Goal: Use online tool/utility: Utilize a website feature to perform a specific function

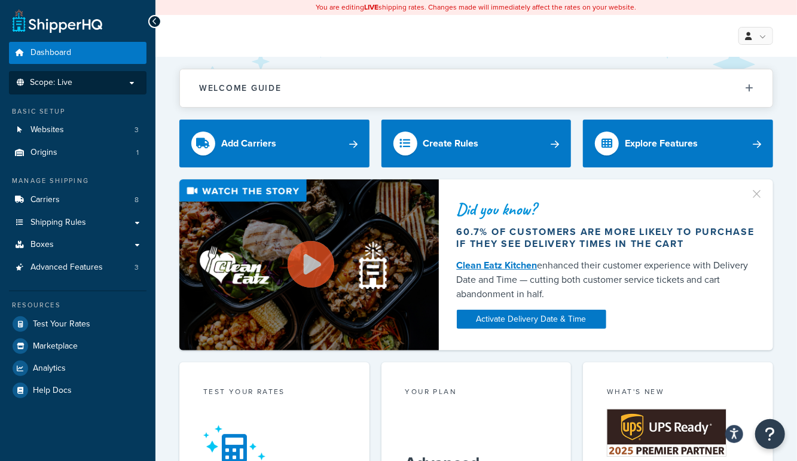
click at [106, 78] on p "Scope: Live" at bounding box center [77, 83] width 127 height 10
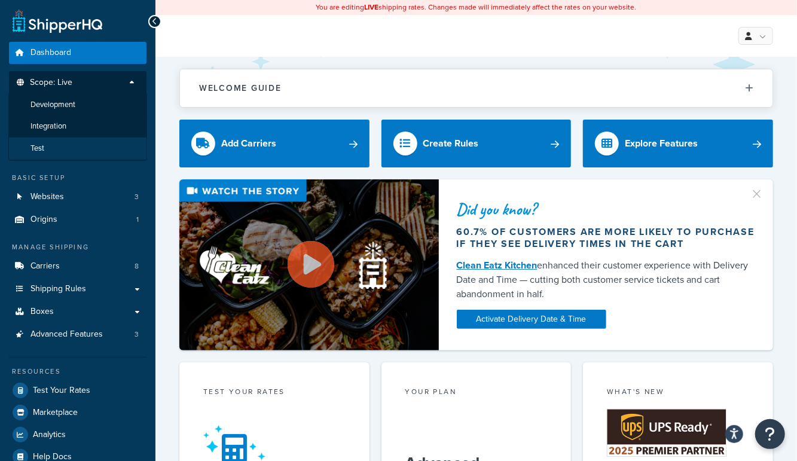
click at [85, 146] on li "Test" at bounding box center [77, 149] width 139 height 22
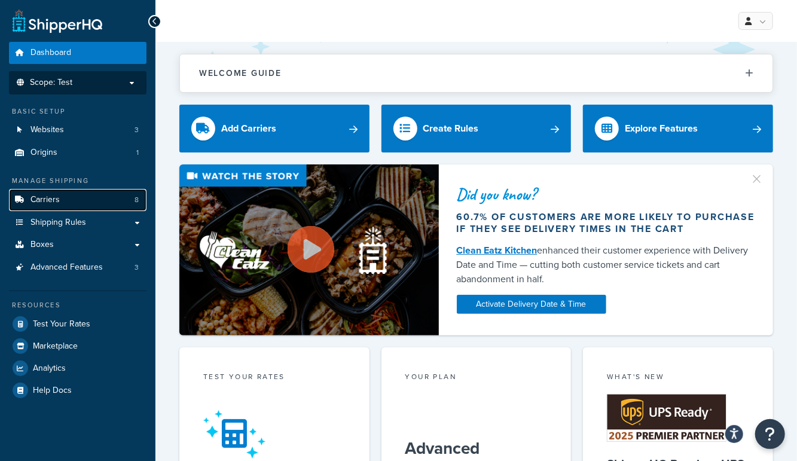
click at [74, 195] on link "Carriers 8" at bounding box center [78, 200] width 138 height 22
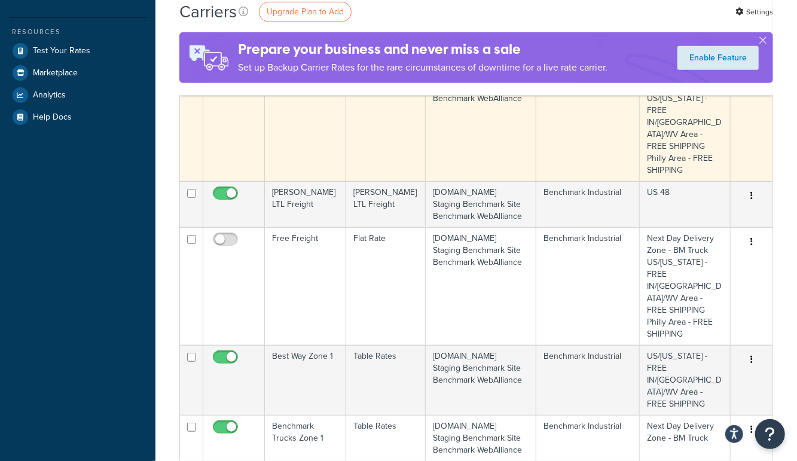
scroll to position [275, 0]
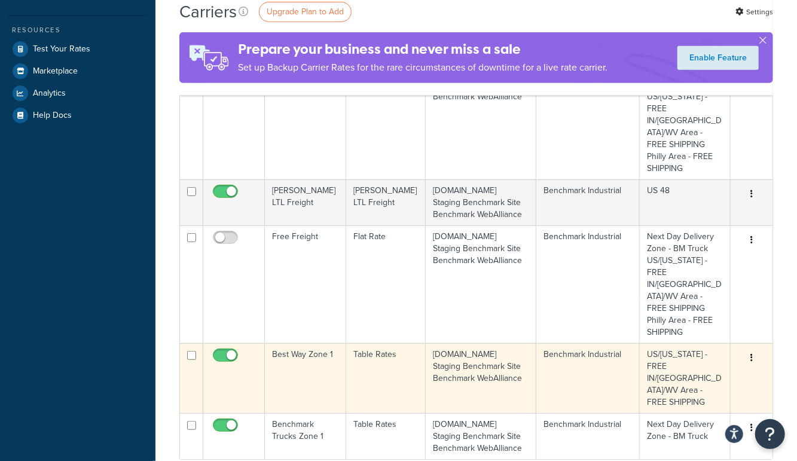
click at [277, 343] on td "Best Way Zone 1" at bounding box center [305, 378] width 81 height 70
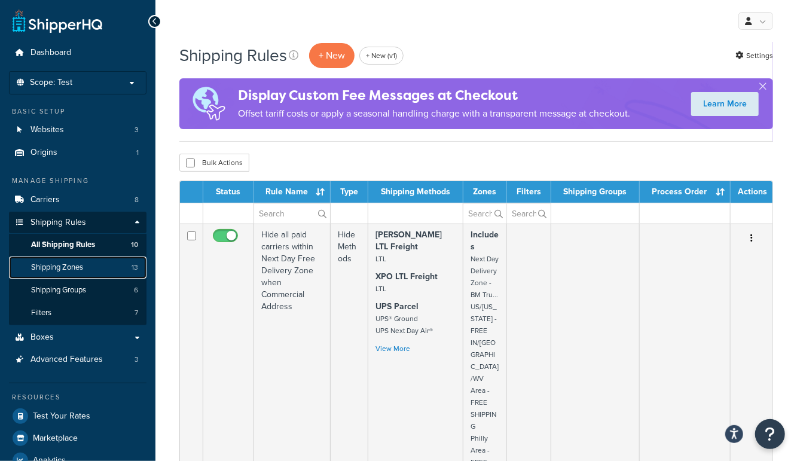
click at [83, 270] on span "Shipping Zones" at bounding box center [57, 267] width 52 height 10
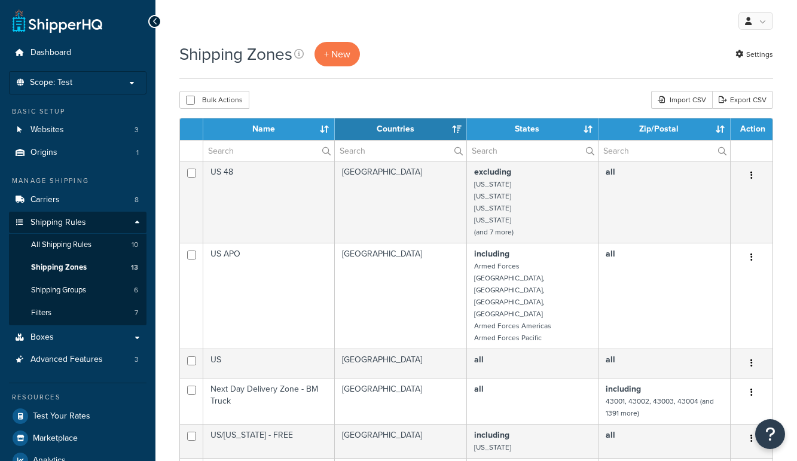
select select "15"
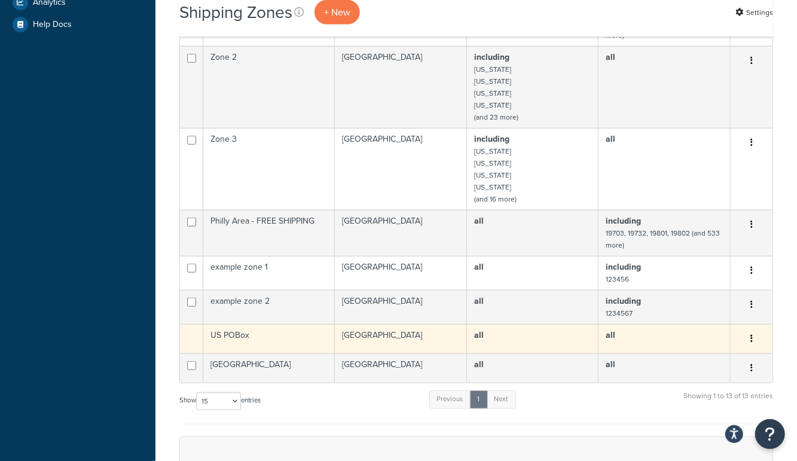
scroll to position [463, 0]
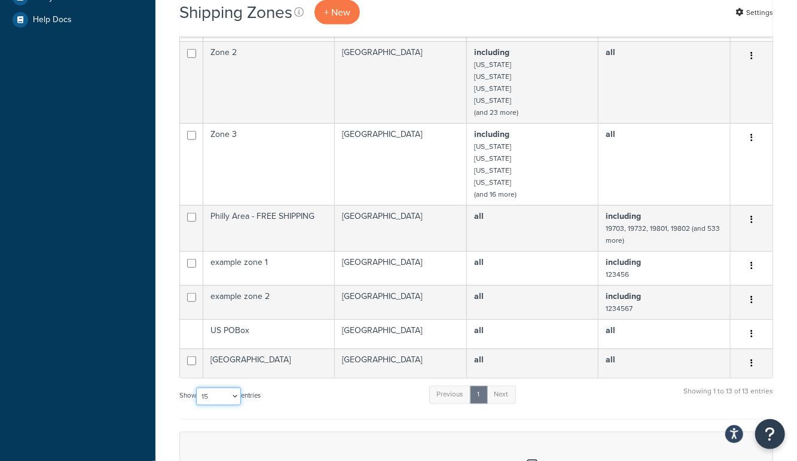
click at [213, 387] on select "10 15 25 50 100" at bounding box center [218, 396] width 45 height 18
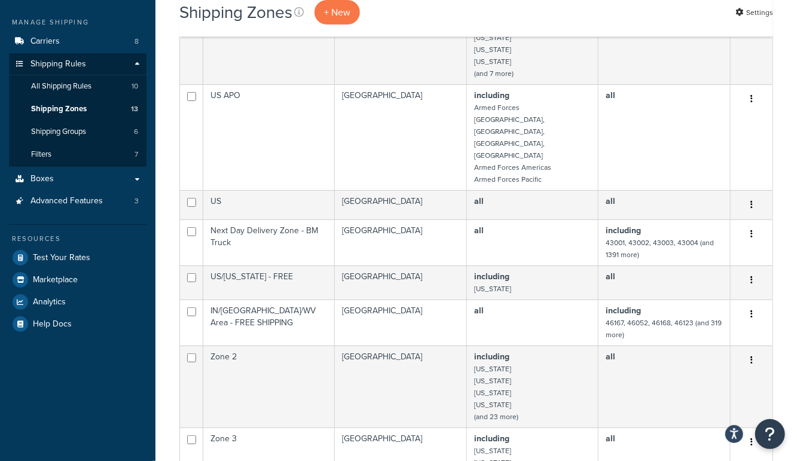
scroll to position [99, 0]
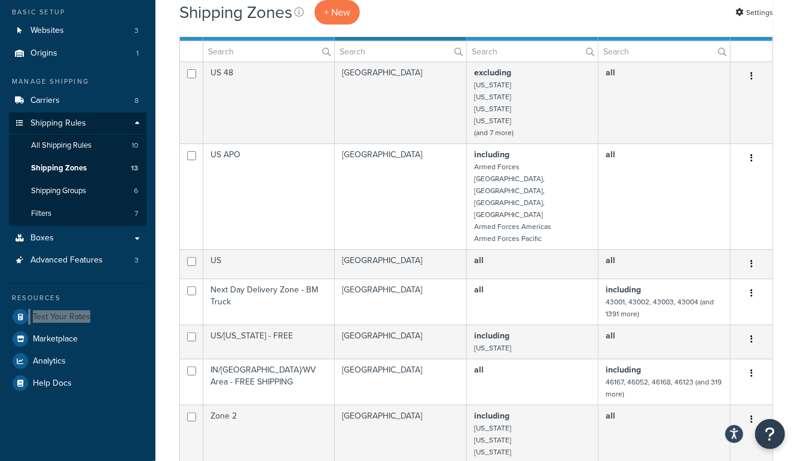
drag, startPoint x: 60, startPoint y: 317, endPoint x: 691, endPoint y: 1, distance: 705.3
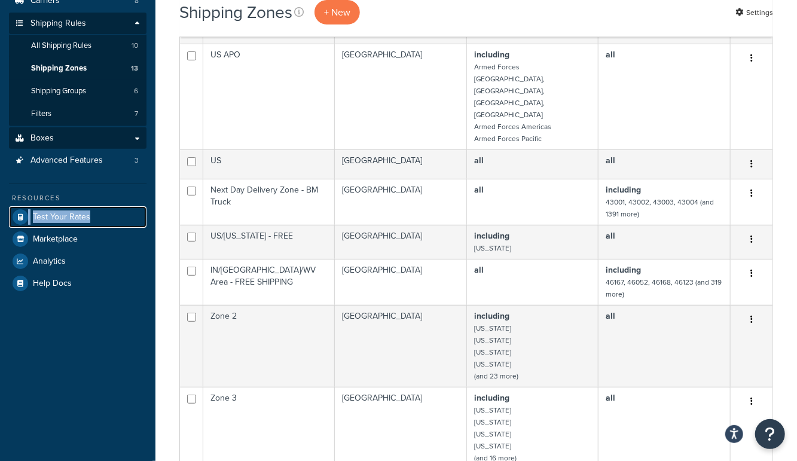
scroll to position [204, 0]
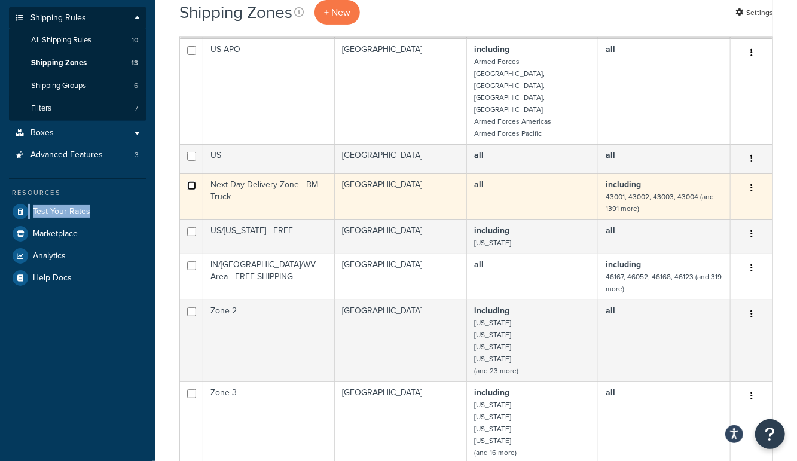
drag, startPoint x: 195, startPoint y: 148, endPoint x: 188, endPoint y: 179, distance: 31.9
click at [195, 55] on input "checkbox" at bounding box center [191, 50] width 9 height 9
checkbox input "true"
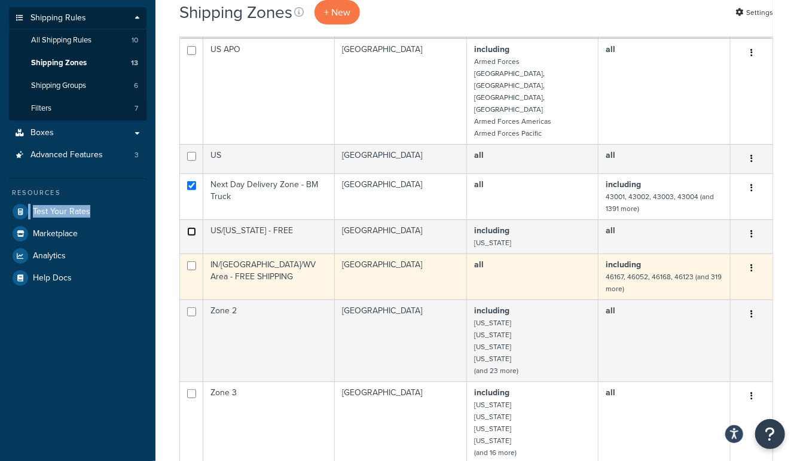
drag, startPoint x: 191, startPoint y: 194, endPoint x: 198, endPoint y: 233, distance: 39.6
checkbox input "true"
click at [193, 55] on input "checkbox" at bounding box center [191, 50] width 9 height 9
checkbox input "true"
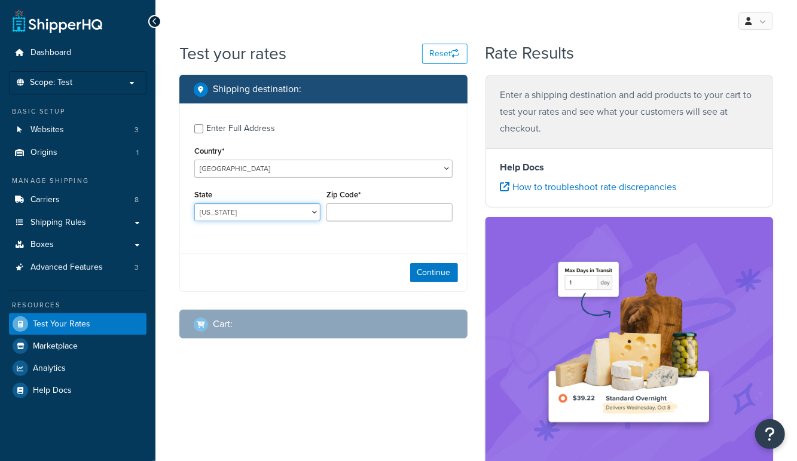
click at [270, 209] on select "Alabama Alaska American Samoa Arizona Arkansas Armed Forces Americas Armed Forc…" at bounding box center [257, 212] width 126 height 18
select select "IN"
click at [194, 203] on select "Alabama Alaska American Samoa Arizona Arkansas Armed Forces Americas Armed Forc…" at bounding box center [257, 212] width 126 height 18
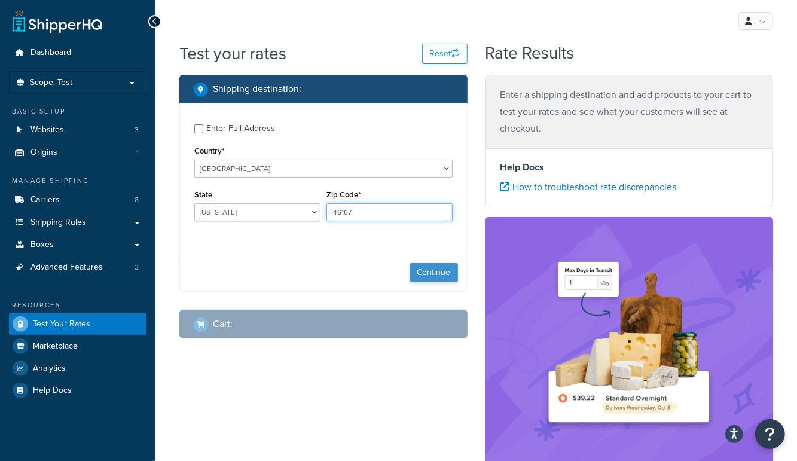
type input "46167"
click at [422, 267] on button "Continue" at bounding box center [434, 272] width 48 height 19
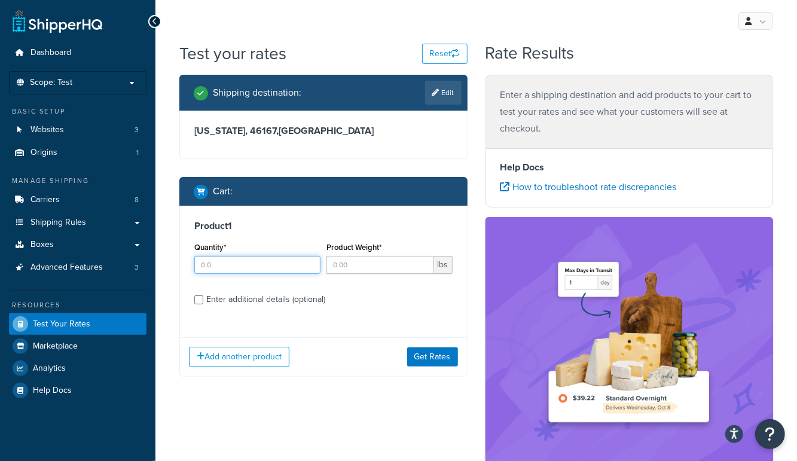
click at [243, 265] on input "Quantity*" at bounding box center [257, 265] width 126 height 18
type input "1"
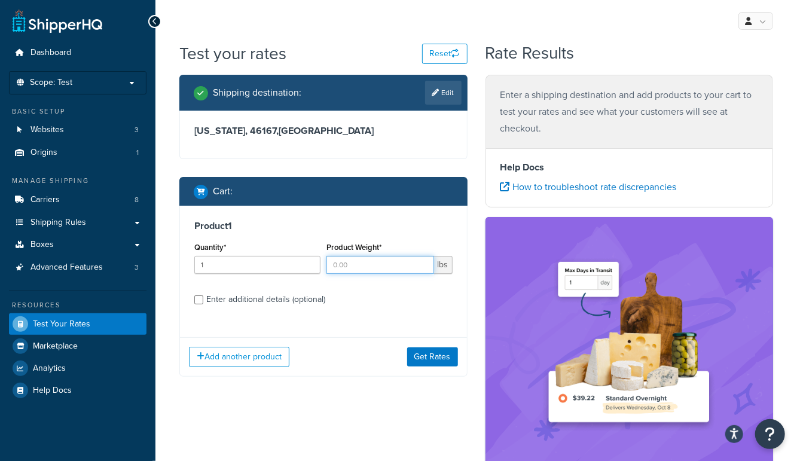
drag, startPoint x: 358, startPoint y: 265, endPoint x: 394, endPoint y: 280, distance: 39.4
click at [358, 265] on input "Product Weight*" at bounding box center [380, 265] width 108 height 18
type input "2"
click at [442, 361] on button "Get Rates" at bounding box center [432, 356] width 51 height 19
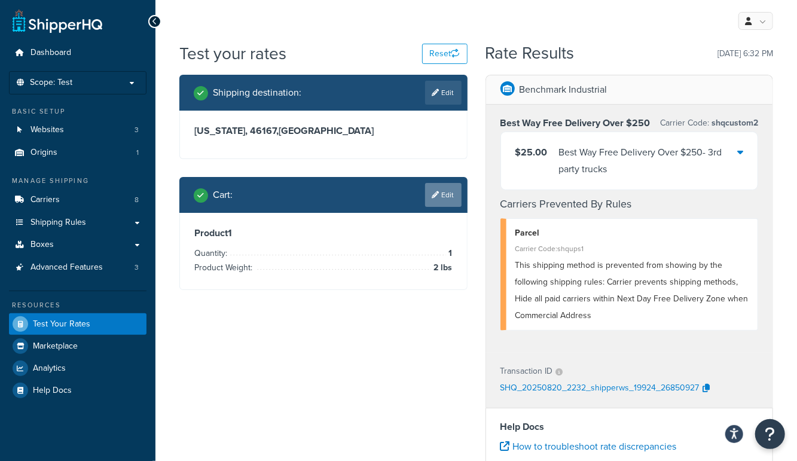
click at [456, 203] on link "Edit" at bounding box center [443, 195] width 36 height 24
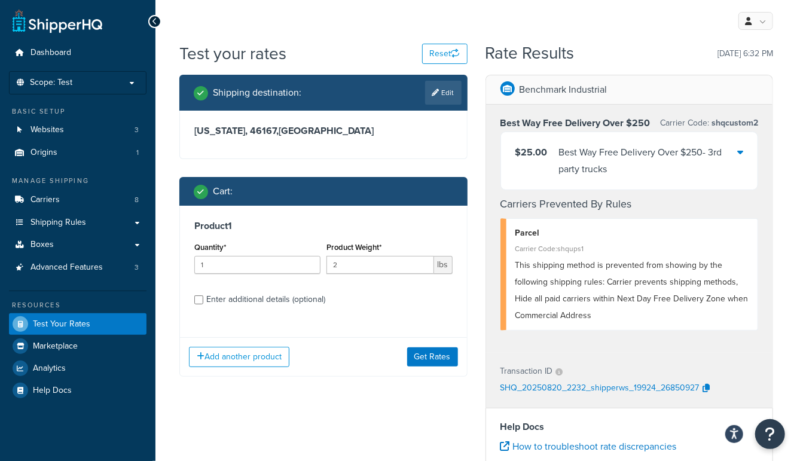
click at [265, 300] on div "Enter additional details (optional)" at bounding box center [265, 299] width 119 height 17
click at [203, 300] on input "Enter additional details (optional)" at bounding box center [198, 299] width 9 height 9
checkbox input "true"
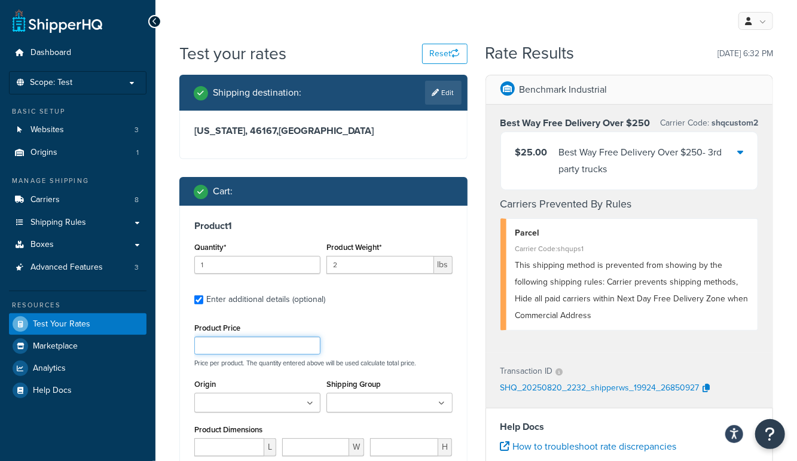
click at [224, 347] on input "Product Price" at bounding box center [257, 346] width 126 height 18
type input "249.99"
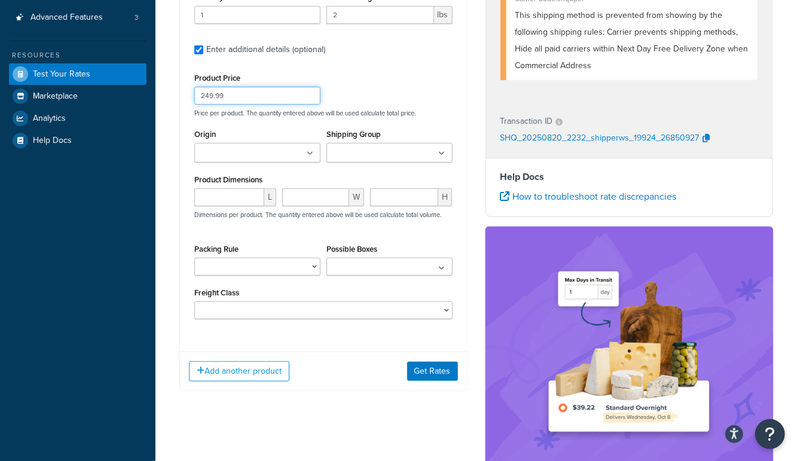
scroll to position [248, 0]
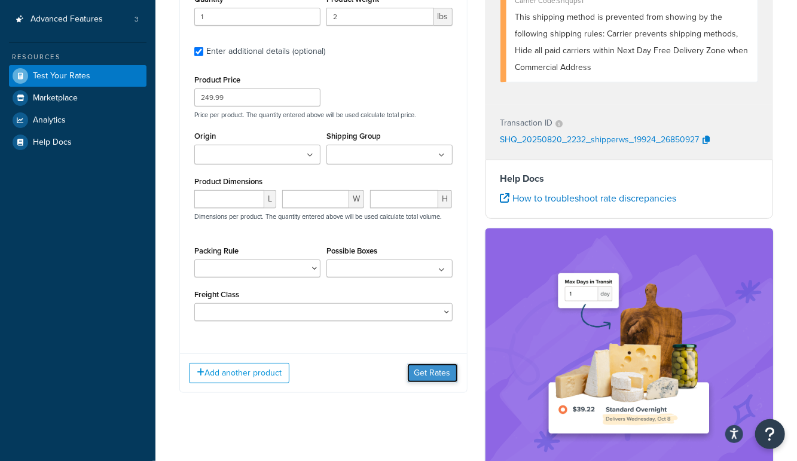
click at [440, 370] on button "Get Rates" at bounding box center [432, 373] width 51 height 19
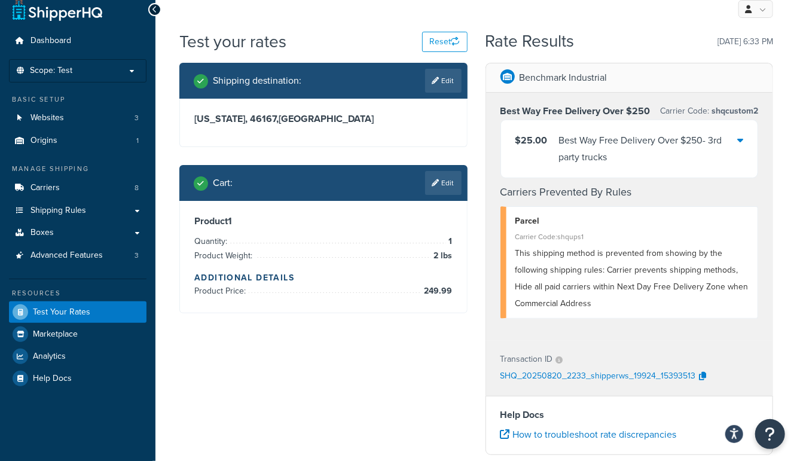
scroll to position [1, 0]
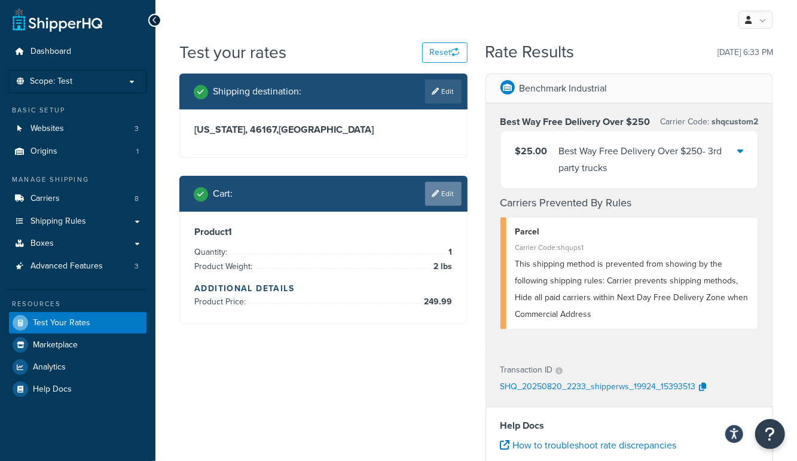
click at [454, 188] on link "Edit" at bounding box center [443, 194] width 36 height 24
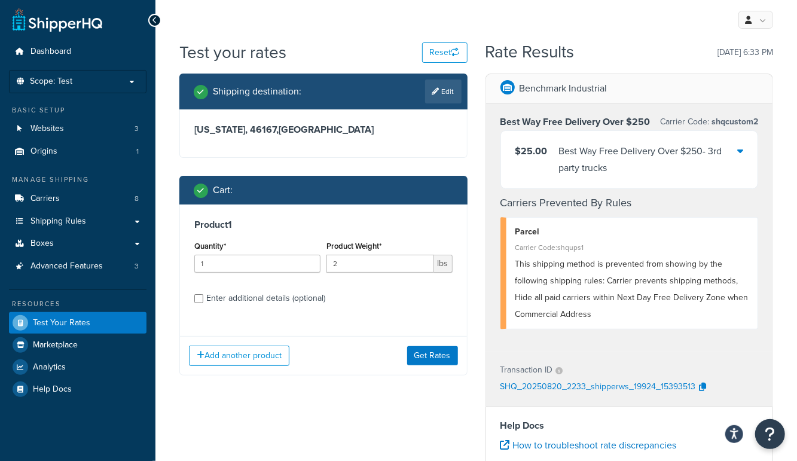
click at [268, 303] on div "Enter additional details (optional)" at bounding box center [265, 298] width 119 height 17
click at [203, 303] on input "Enter additional details (optional)" at bounding box center [198, 298] width 9 height 9
checkbox input "true"
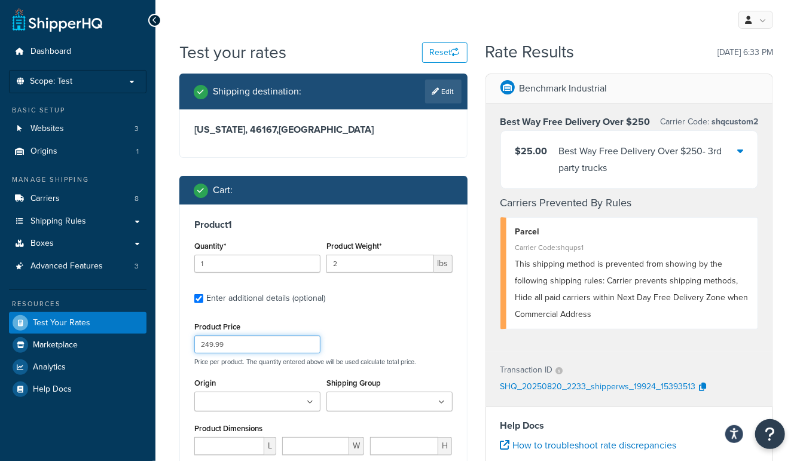
drag, startPoint x: 239, startPoint y: 343, endPoint x: 205, endPoint y: 347, distance: 33.7
click at [205, 347] on input "249.99" at bounding box center [257, 344] width 126 height 18
type input "250.00"
click at [465, 334] on div "Product 1 Quantity* 1 Product Weight* 2 lbs Enter additional details (optional)…" at bounding box center [323, 397] width 287 height 387
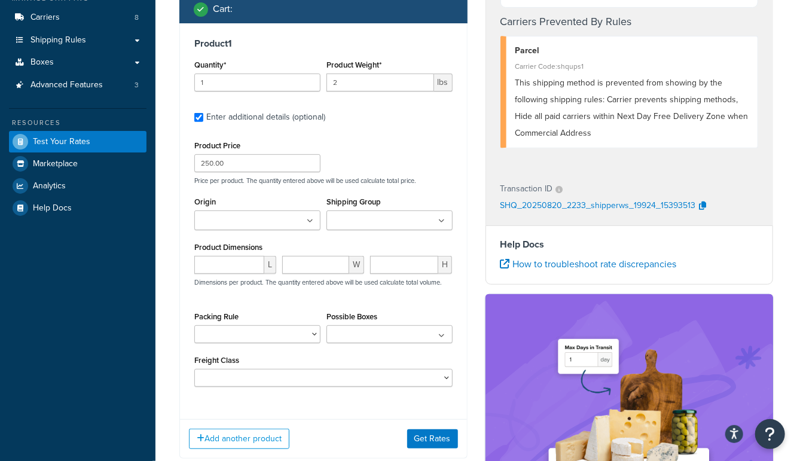
scroll to position [179, 0]
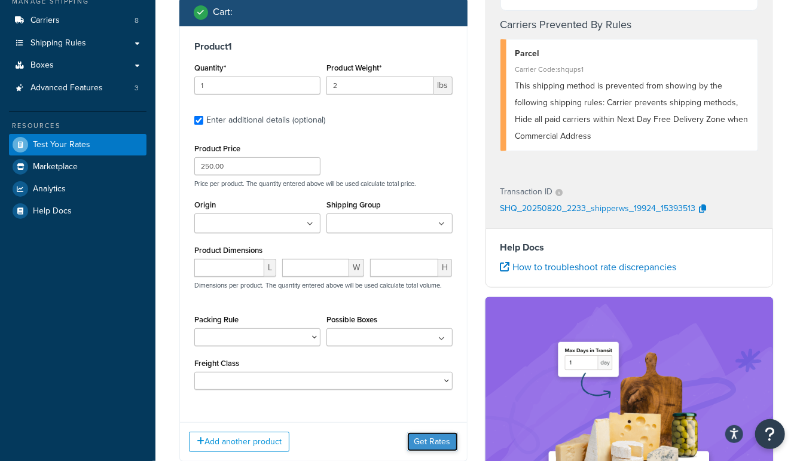
click at [438, 435] on button "Get Rates" at bounding box center [432, 441] width 51 height 19
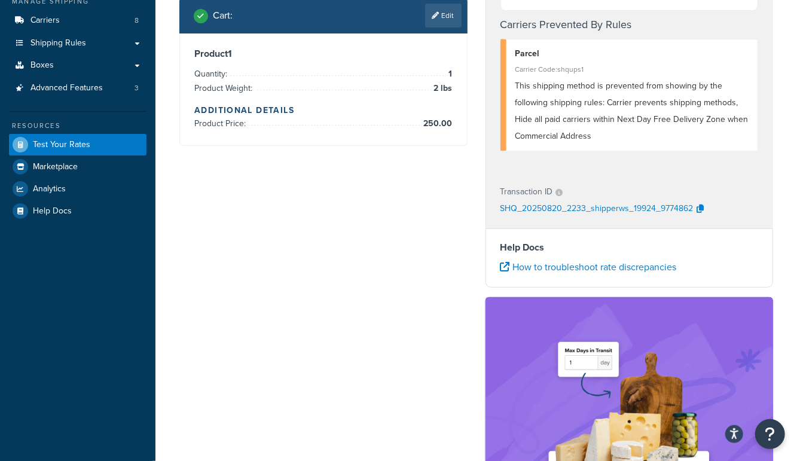
scroll to position [0, 0]
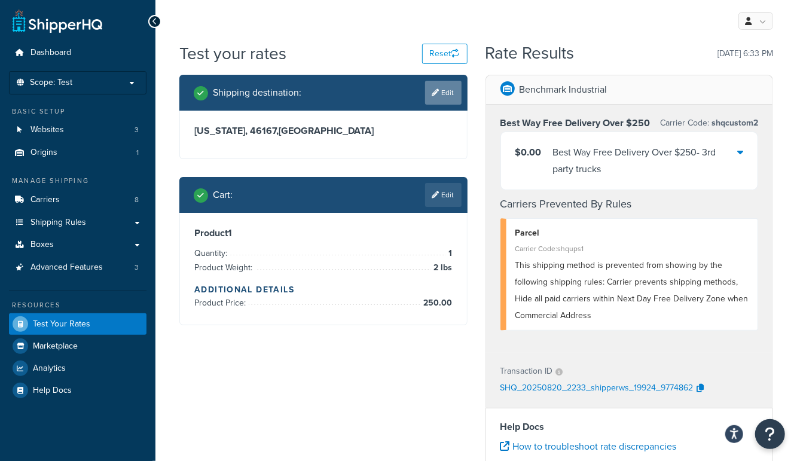
click at [445, 93] on link "Edit" at bounding box center [443, 93] width 36 height 24
select select "IN"
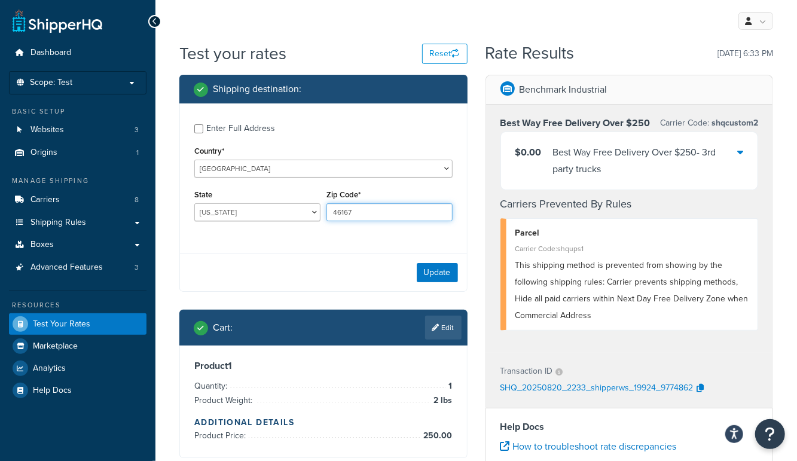
drag, startPoint x: 375, startPoint y: 215, endPoint x: 245, endPoint y: 213, distance: 130.4
click at [245, 213] on div "State Alabama Alaska American Samoa Arizona Arkansas Armed Forces Americas Arme…" at bounding box center [323, 209] width 264 height 44
type input "43001"
click at [446, 271] on button "Update" at bounding box center [437, 272] width 41 height 19
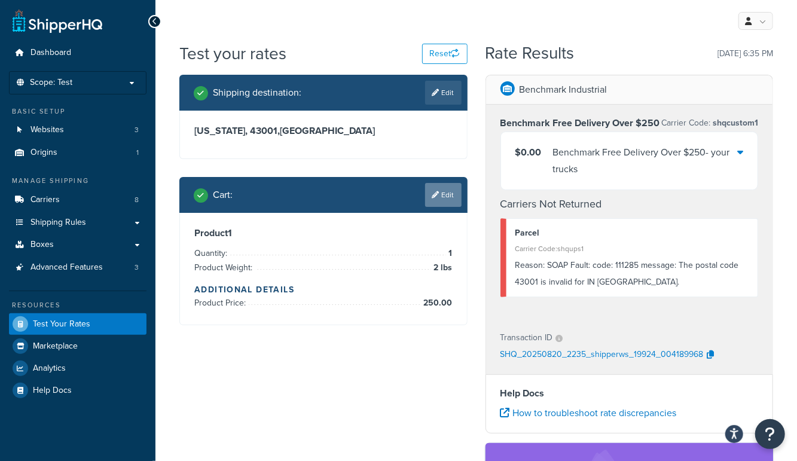
click at [450, 194] on link "Edit" at bounding box center [443, 195] width 36 height 24
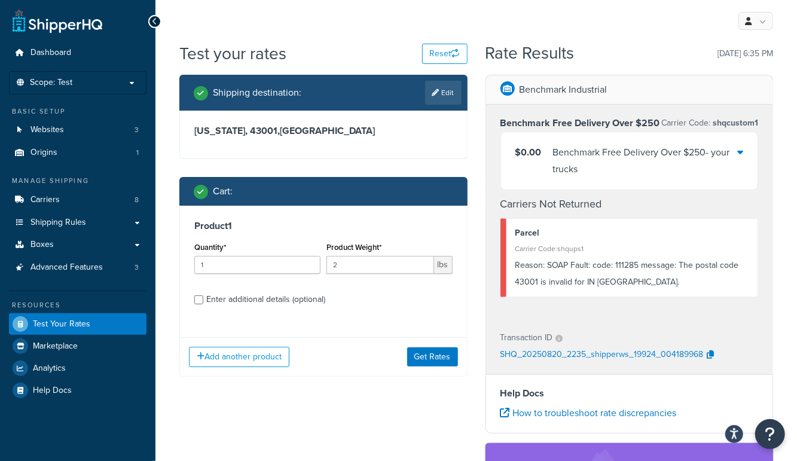
click at [300, 298] on div "Enter additional details (optional)" at bounding box center [265, 299] width 119 height 17
click at [203, 298] on input "Enter additional details (optional)" at bounding box center [198, 299] width 9 height 9
checkbox input "true"
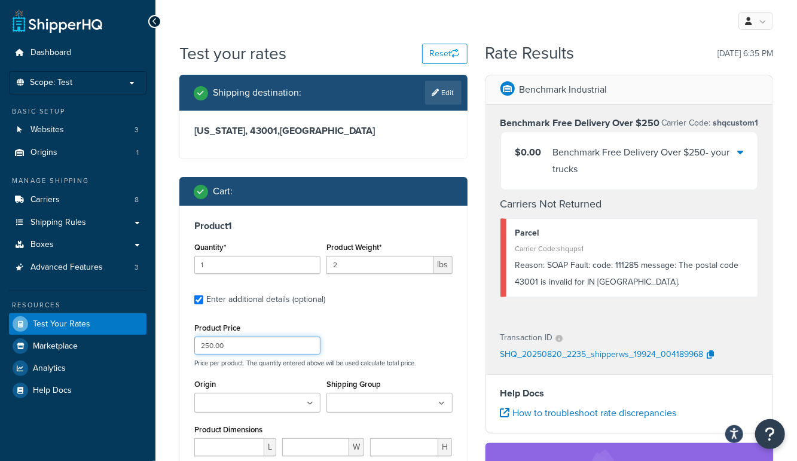
drag, startPoint x: 249, startPoint y: 348, endPoint x: 146, endPoint y: 341, distance: 103.1
click at [146, 341] on div "Dashboard Scope: Test Basic Setup Websites 3 Origins 1 Manage Shipping Carriers…" at bounding box center [398, 446] width 797 height 892
type input "249.99"
click at [465, 308] on div "Product 1 Quantity* 1 Product Weight* 2 lbs Enter additional details (optional)…" at bounding box center [323, 399] width 287 height 387
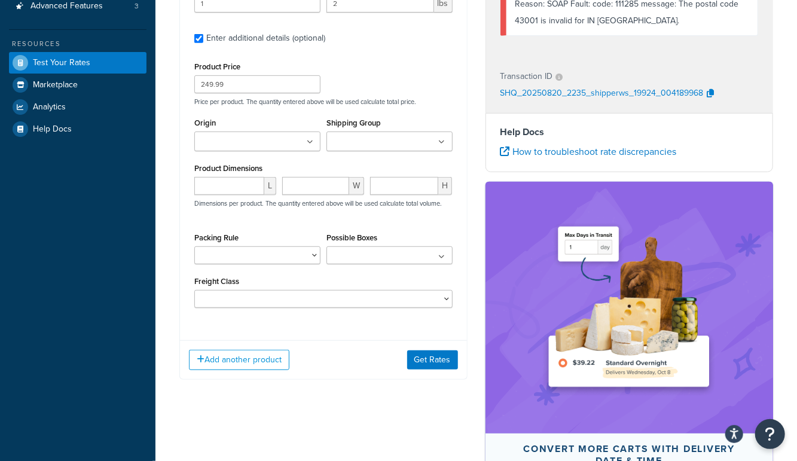
scroll to position [282, 0]
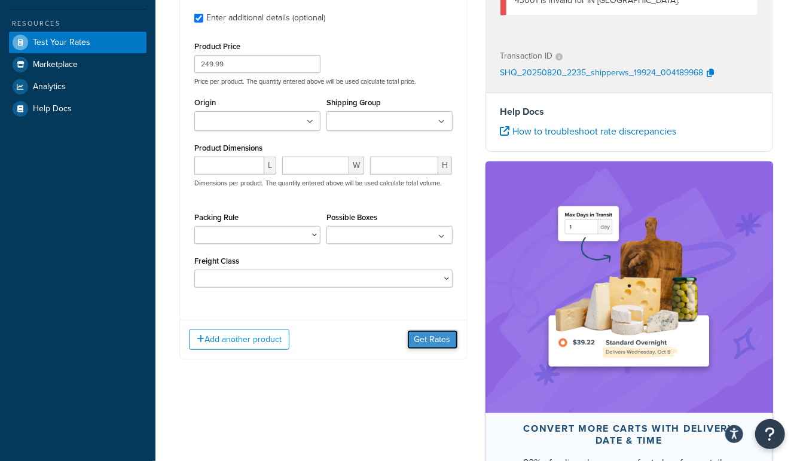
click at [432, 336] on button "Get Rates" at bounding box center [432, 339] width 51 height 19
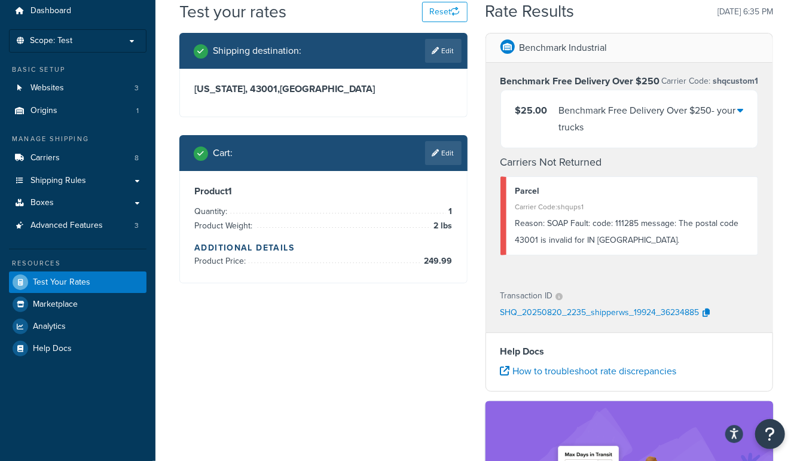
scroll to position [0, 0]
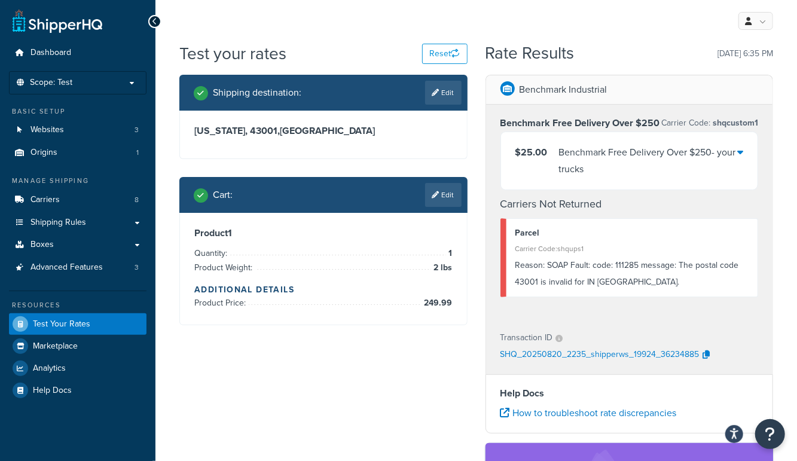
click at [492, 51] on h2 "Rate Results" at bounding box center [529, 53] width 89 height 19
click at [469, 176] on div "Shipping destination : Edit Indiana, 43001 , United States Cart : Edit Product …" at bounding box center [323, 209] width 306 height 268
click at [411, 167] on div "Shipping destination : Edit Indiana, 43001 , United States Cart : Edit Product …" at bounding box center [323, 209] width 306 height 268
click at [236, 133] on h3 "Indiana, 43001 , United States" at bounding box center [323, 131] width 258 height 12
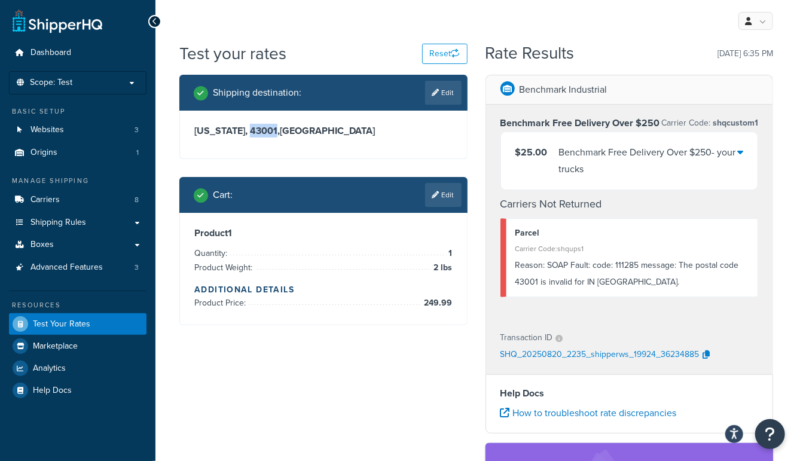
copy h3 "43001"
click at [450, 94] on link "Edit" at bounding box center [443, 93] width 36 height 24
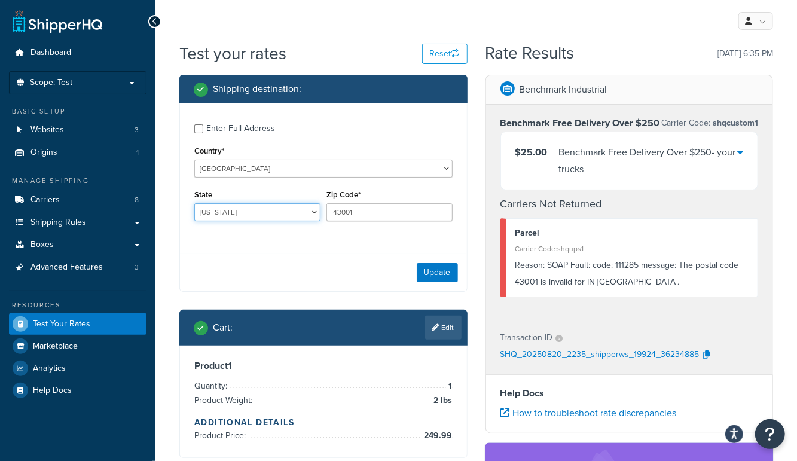
click at [256, 213] on select "[US_STATE] [US_STATE] [US_STATE] [US_STATE] [US_STATE] Armed Forces Americas Ar…" at bounding box center [257, 212] width 126 height 18
select select "OH"
click at [194, 203] on select "[US_STATE] [US_STATE] [US_STATE] [US_STATE] [US_STATE] Armed Forces Americas Ar…" at bounding box center [257, 212] width 126 height 18
click at [436, 271] on button "Update" at bounding box center [437, 272] width 41 height 19
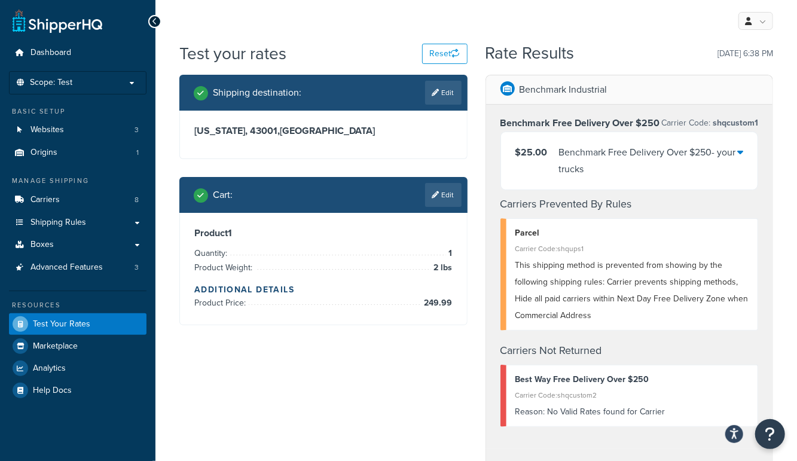
click at [448, 197] on link "Edit" at bounding box center [443, 195] width 36 height 24
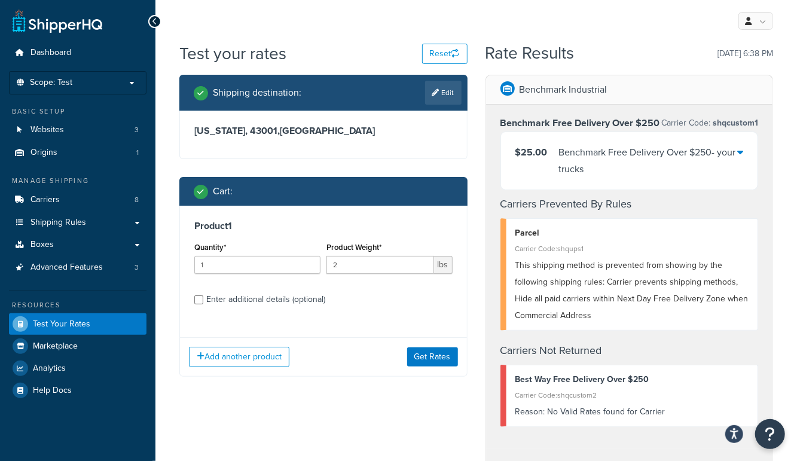
click at [306, 301] on div "Enter additional details (optional)" at bounding box center [265, 299] width 119 height 17
click at [203, 301] on input "Enter additional details (optional)" at bounding box center [198, 299] width 9 height 9
checkbox input "true"
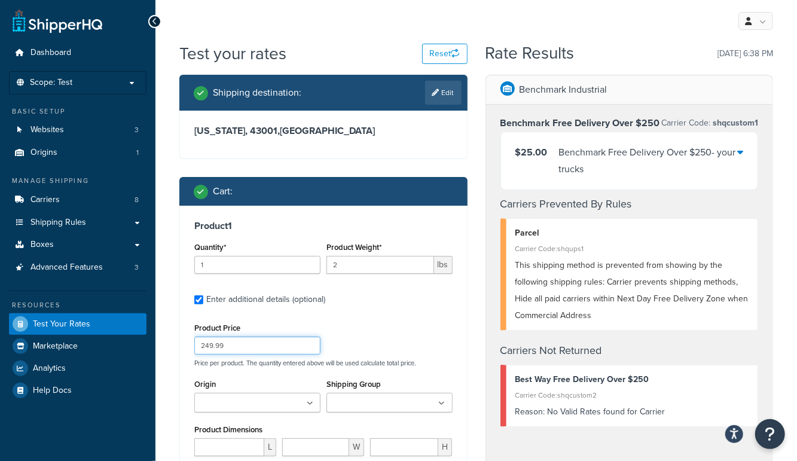
drag, startPoint x: 259, startPoint y: 349, endPoint x: 204, endPoint y: 349, distance: 55.0
click at [204, 349] on input "249.99" at bounding box center [257, 346] width 126 height 18
type input "250.00"
click at [466, 332] on div "Product 1 Quantity* 1 Product Weight* 2 lbs Enter additional details (optional)…" at bounding box center [323, 399] width 287 height 387
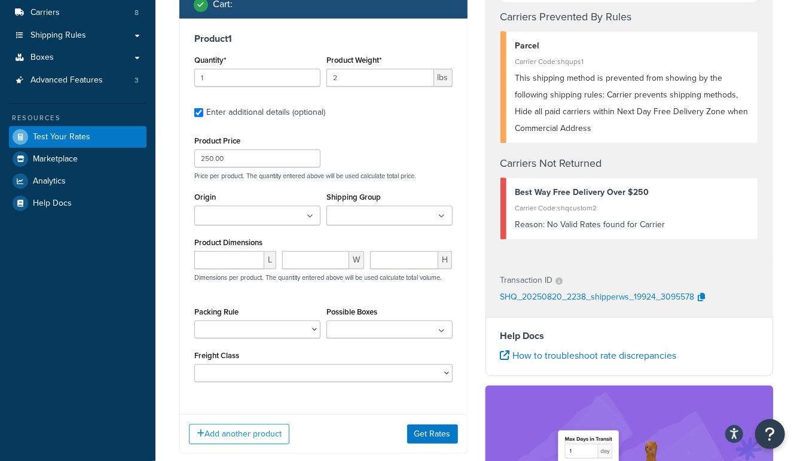
scroll to position [186, 0]
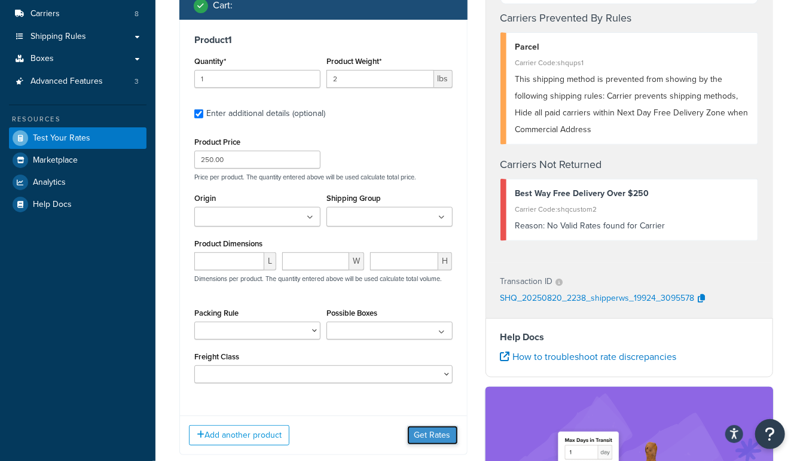
click at [445, 436] on button "Get Rates" at bounding box center [432, 435] width 51 height 19
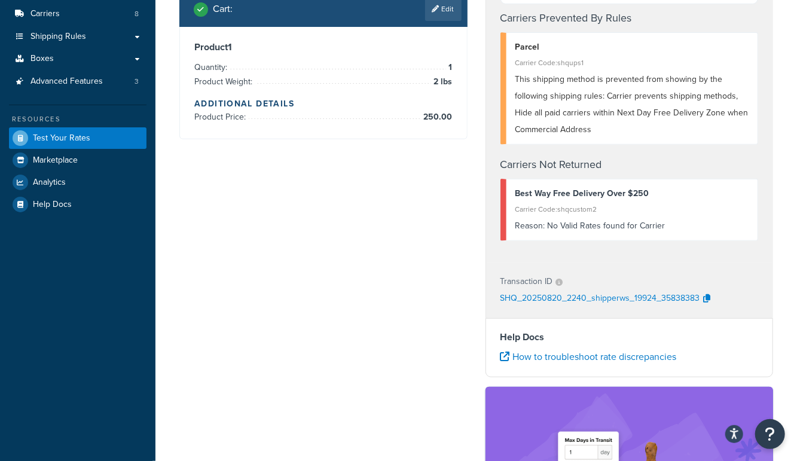
scroll to position [0, 0]
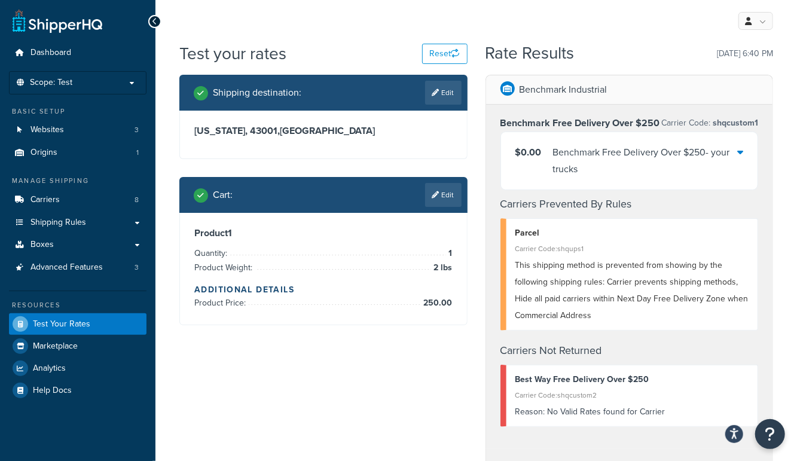
click at [462, 193] on div "Cart : Edit" at bounding box center [323, 195] width 288 height 36
click at [456, 194] on link "Edit" at bounding box center [443, 195] width 36 height 24
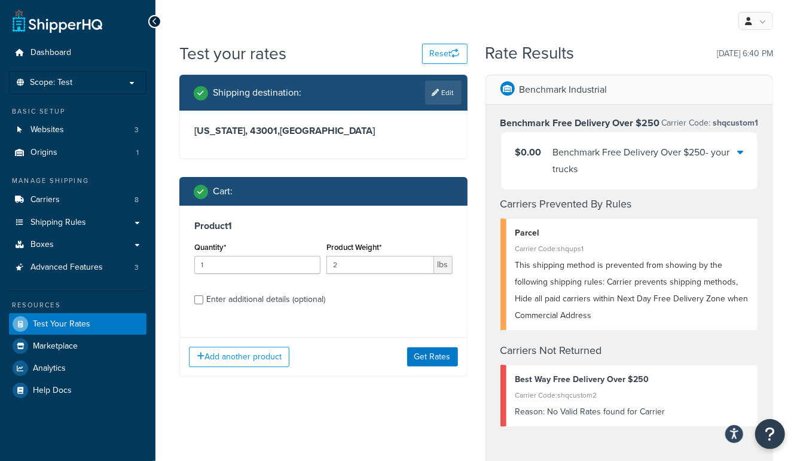
click at [298, 301] on div "Enter additional details (optional)" at bounding box center [265, 299] width 119 height 17
click at [203, 301] on input "Enter additional details (optional)" at bounding box center [198, 299] width 9 height 9
checkbox input "true"
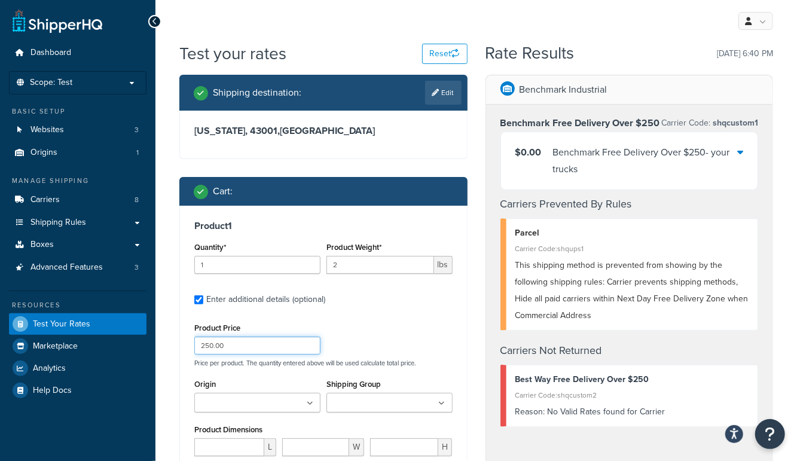
drag, startPoint x: 249, startPoint y: 349, endPoint x: 157, endPoint y: 340, distance: 91.9
type input "249.99"
click at [441, 293] on label "Enter additional details (optional)" at bounding box center [329, 298] width 246 height 19
click at [203, 295] on input "Enter additional details (optional)" at bounding box center [198, 299] width 9 height 9
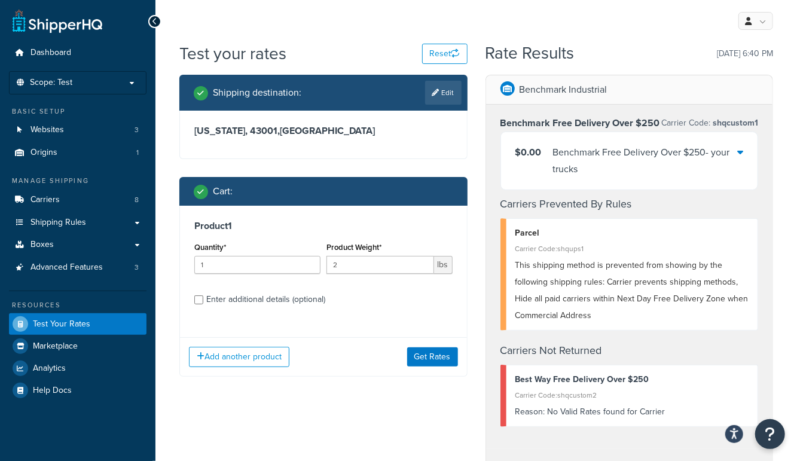
click at [424, 297] on label "Enter additional details (optional)" at bounding box center [329, 298] width 246 height 19
click at [203, 297] on input "Enter additional details (optional)" at bounding box center [198, 299] width 9 height 9
checkbox input "true"
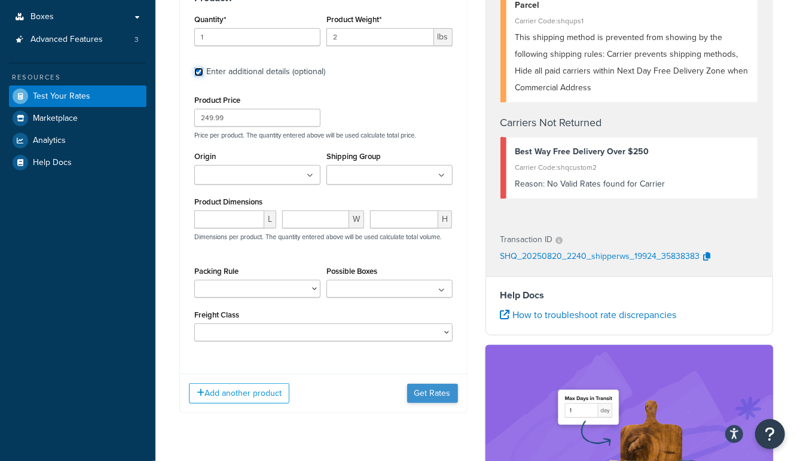
scroll to position [229, 0]
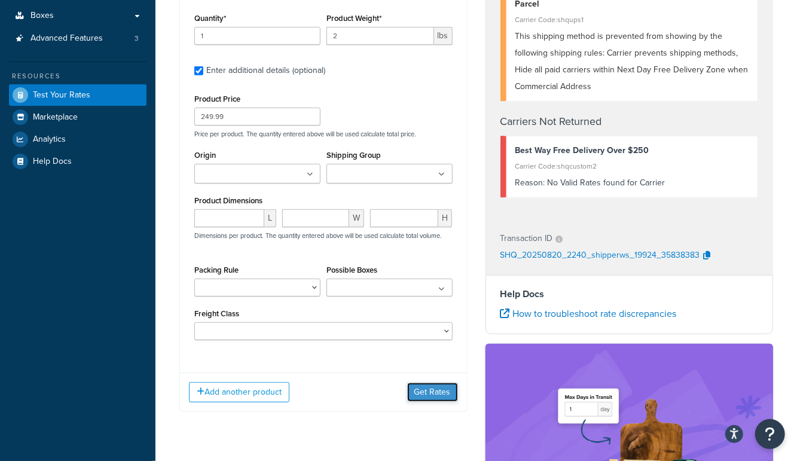
click at [445, 392] on button "Get Rates" at bounding box center [432, 392] width 51 height 19
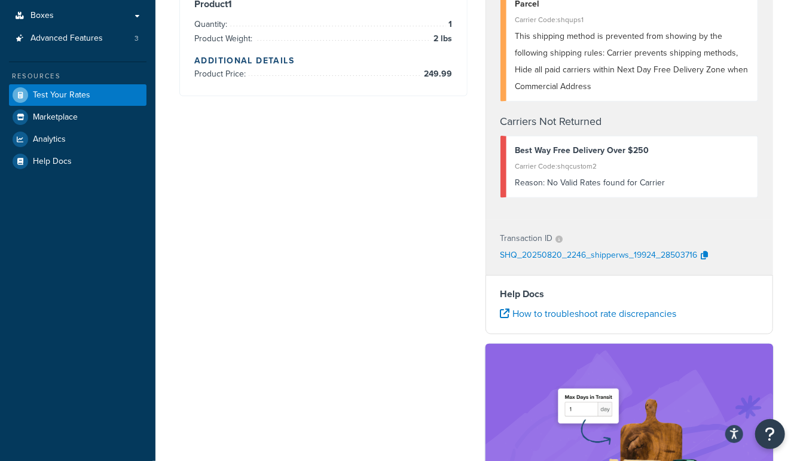
scroll to position [0, 0]
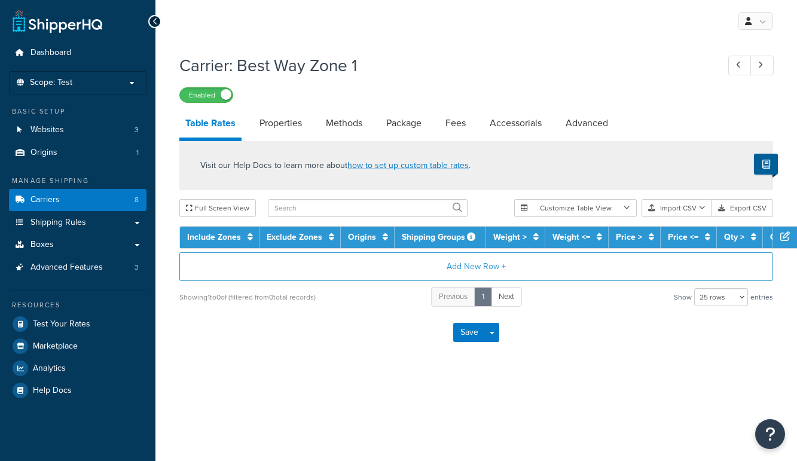
select select "25"
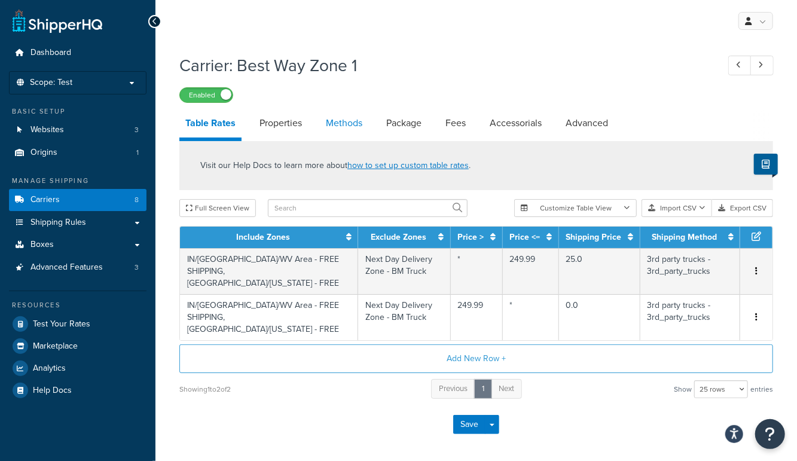
click at [346, 126] on link "Methods" at bounding box center [344, 123] width 48 height 29
select select "25"
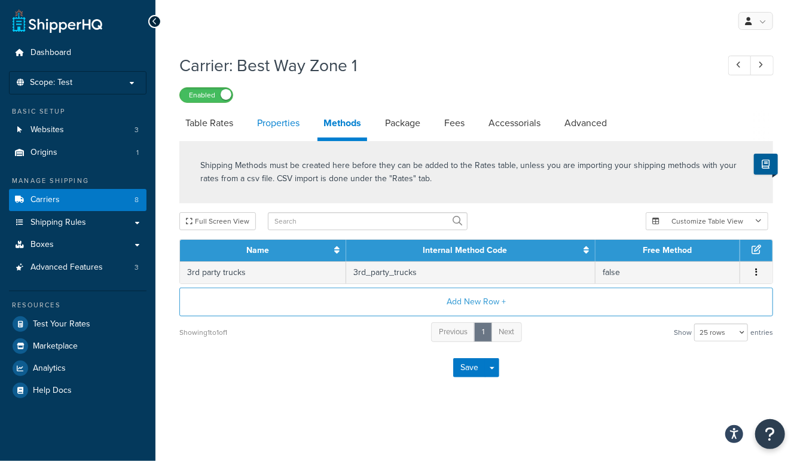
click at [274, 129] on link "Properties" at bounding box center [278, 123] width 54 height 29
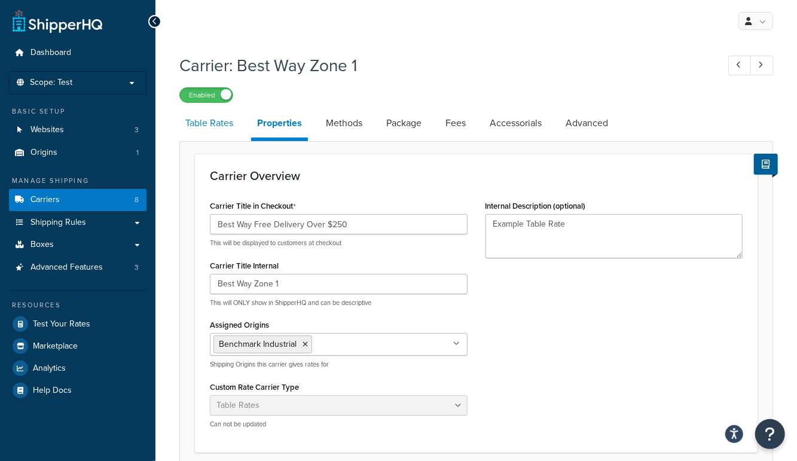
click at [225, 128] on link "Table Rates" at bounding box center [209, 123] width 60 height 29
select select "25"
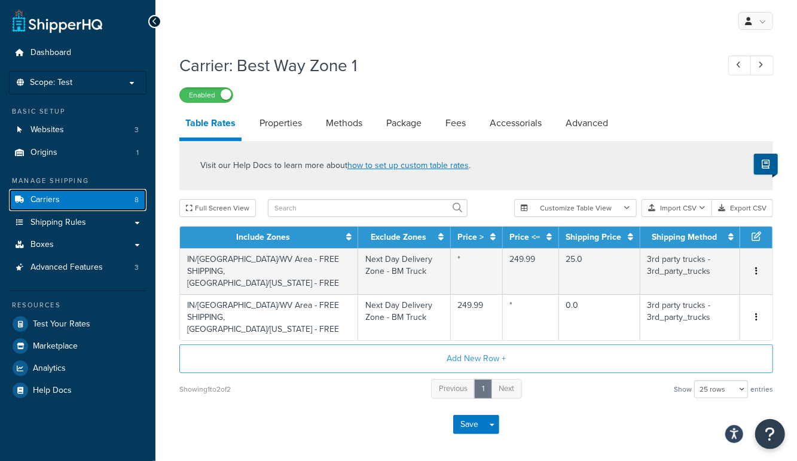
click at [99, 202] on link "Carriers 8" at bounding box center [78, 200] width 138 height 22
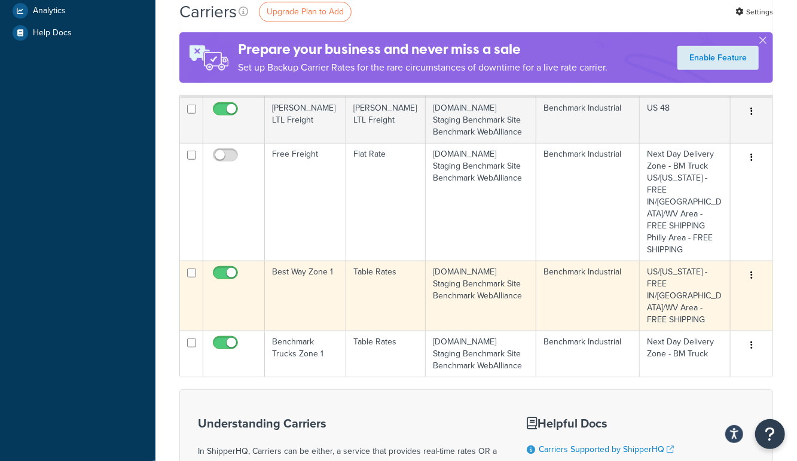
scroll to position [390, 0]
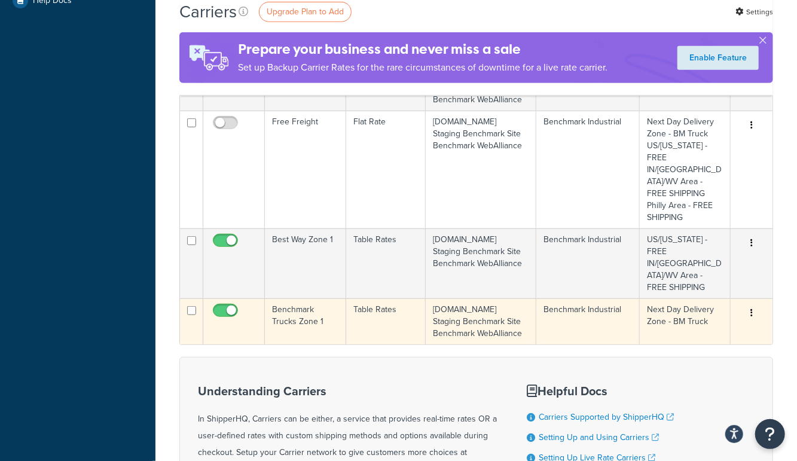
click at [291, 298] on td "Benchmark Trucks Zone 1" at bounding box center [305, 321] width 81 height 46
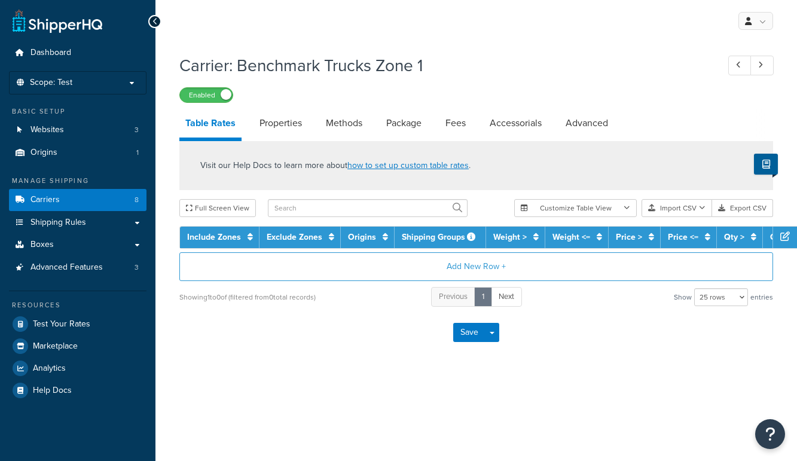
select select "25"
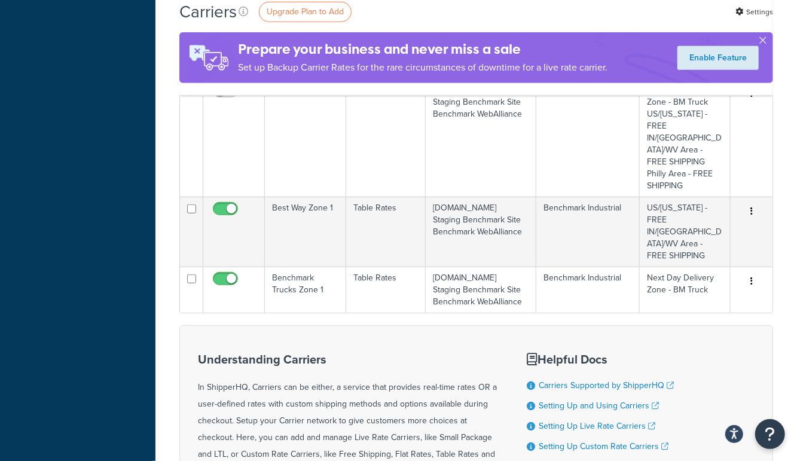
scroll to position [411, 0]
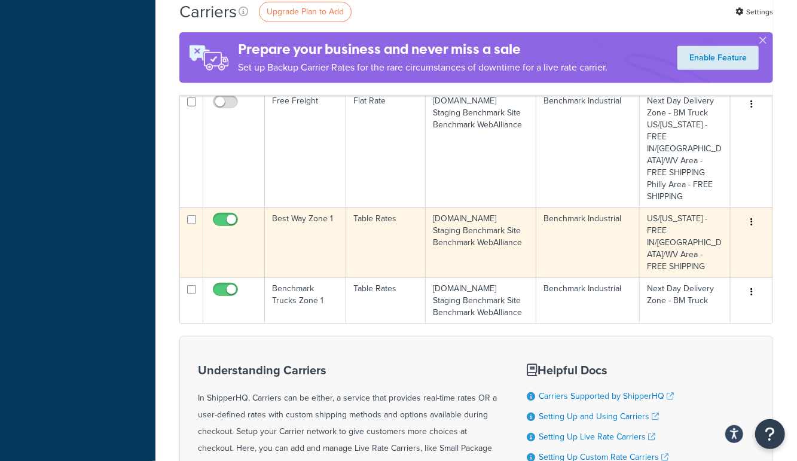
click at [308, 207] on td "Best Way Zone 1" at bounding box center [305, 242] width 81 height 70
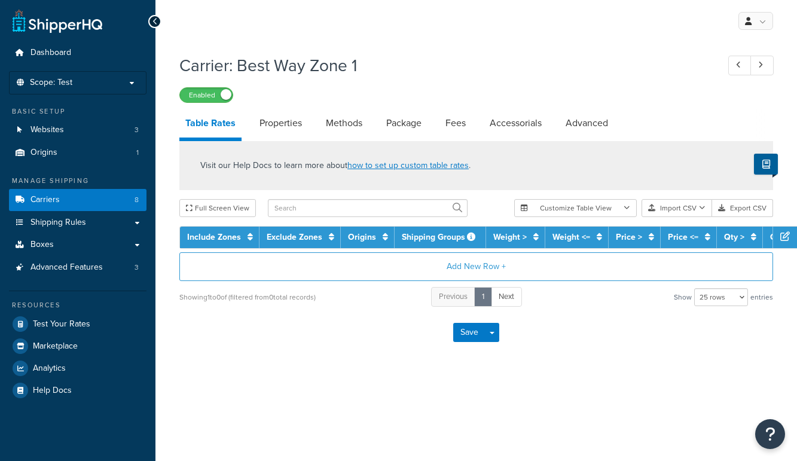
select select "25"
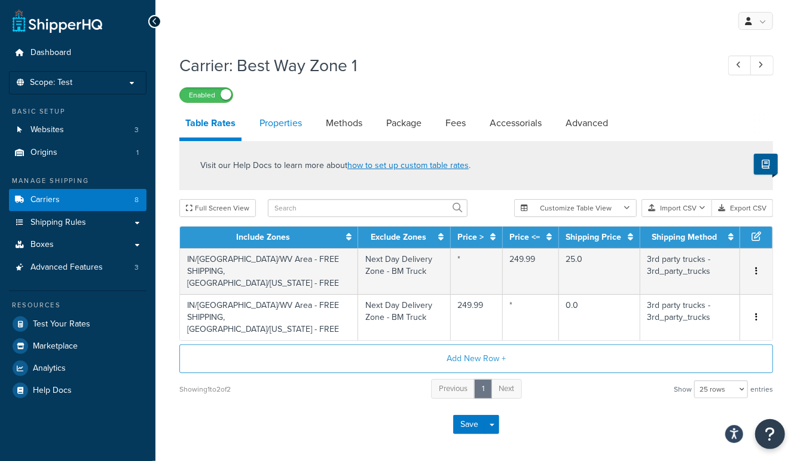
drag, startPoint x: 335, startPoint y: 121, endPoint x: 277, endPoint y: 127, distance: 58.8
click at [335, 121] on link "Methods" at bounding box center [344, 123] width 48 height 29
select select "25"
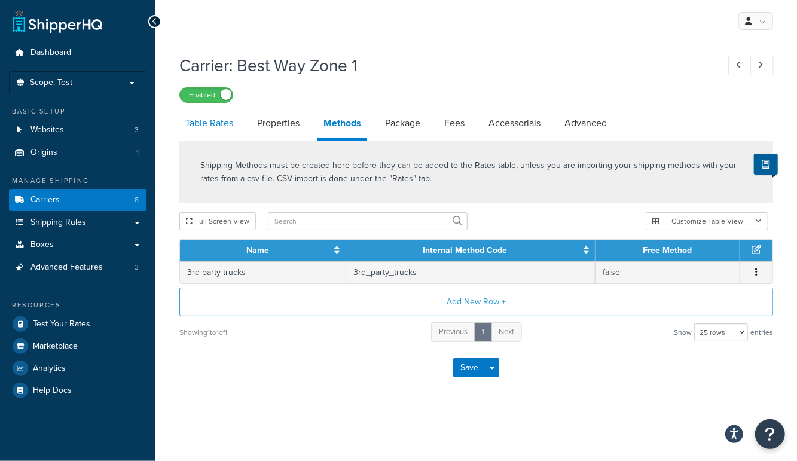
click at [212, 123] on link "Table Rates" at bounding box center [209, 123] width 60 height 29
select select "25"
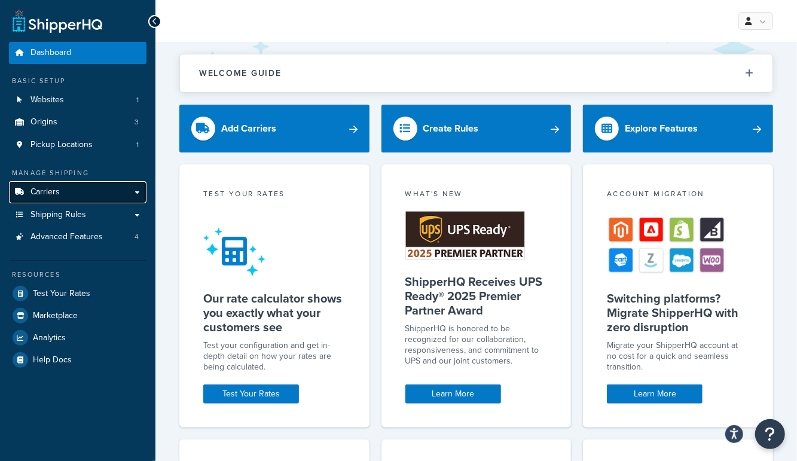
click at [63, 196] on link "Carriers" at bounding box center [78, 192] width 138 height 22
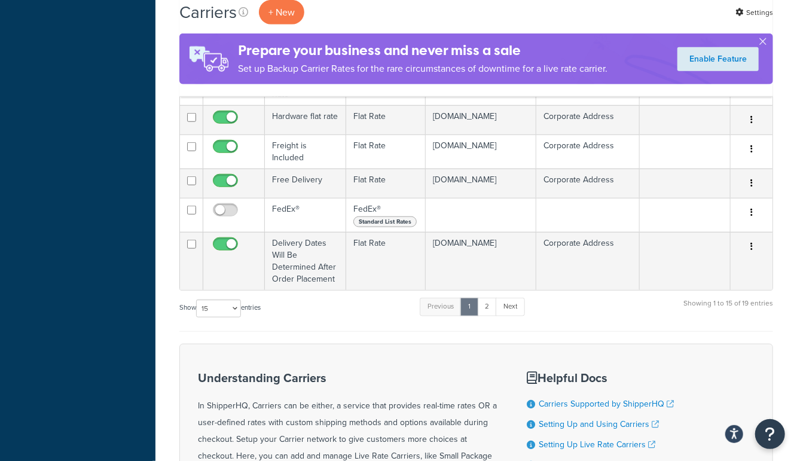
scroll to position [558, 0]
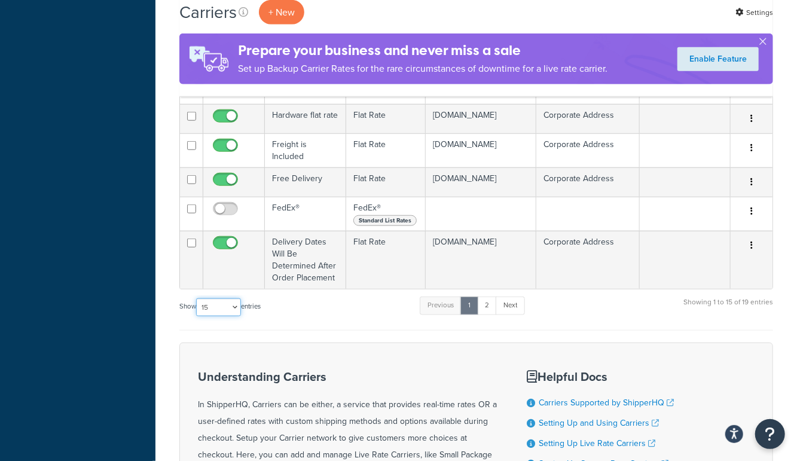
click at [215, 298] on select "10 15 25 50 100" at bounding box center [218, 307] width 45 height 18
select select "50"
click at [197, 316] on select "10 15 25 50 100" at bounding box center [218, 307] width 45 height 18
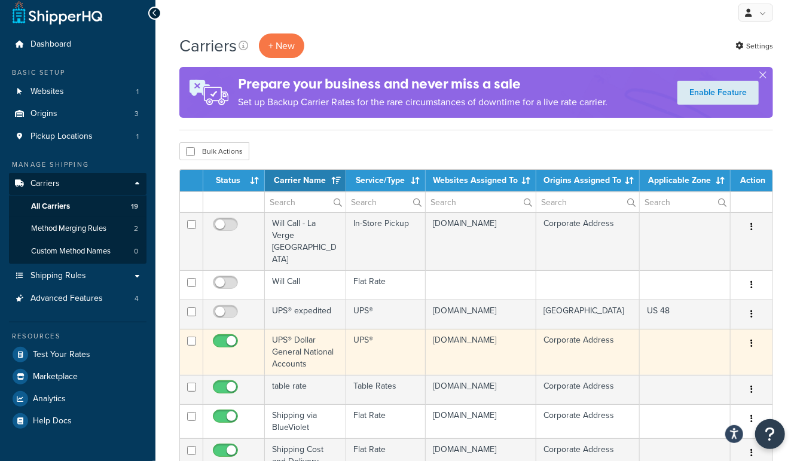
scroll to position [0, 0]
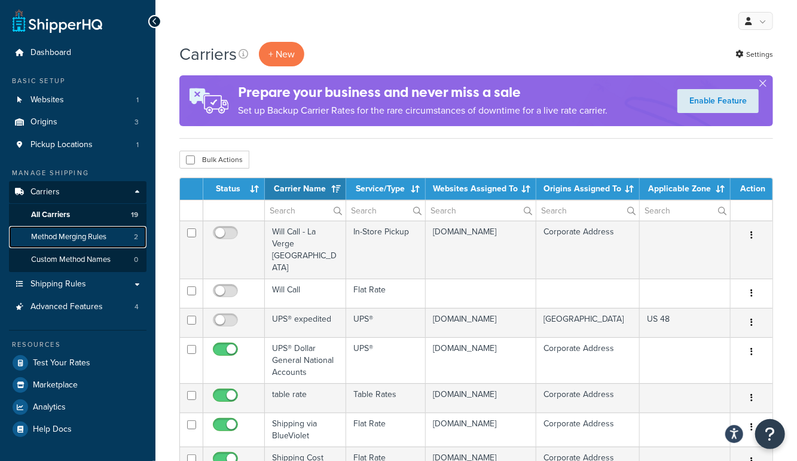
click at [47, 234] on span "Method Merging Rules" at bounding box center [68, 237] width 75 height 10
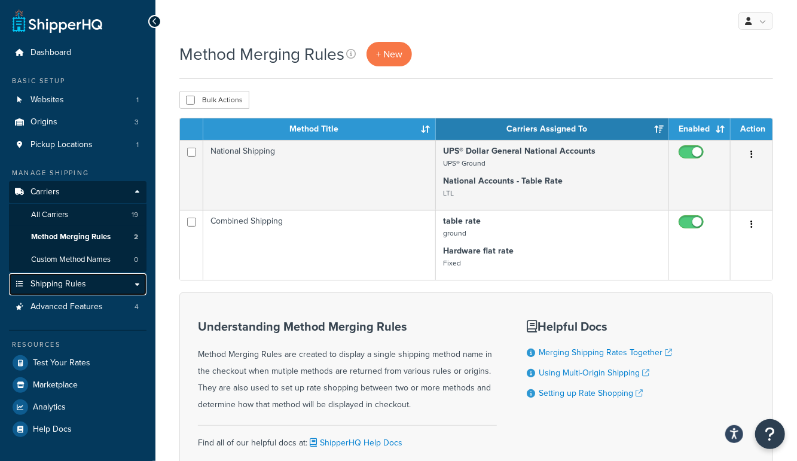
click at [50, 280] on span "Shipping Rules" at bounding box center [58, 284] width 56 height 10
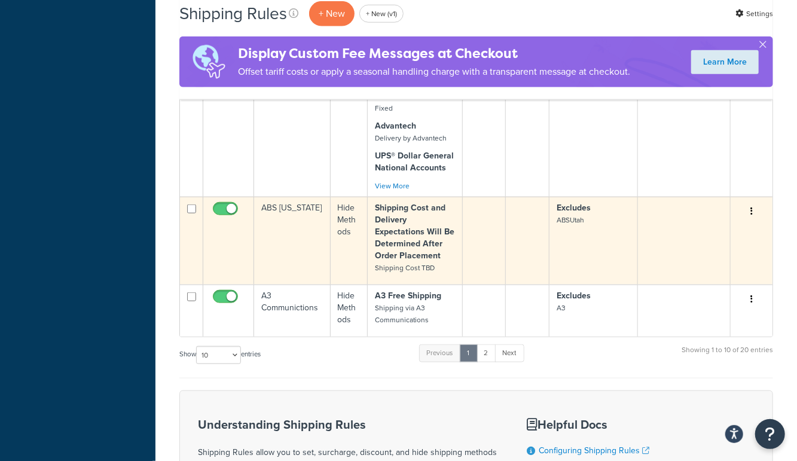
scroll to position [658, 0]
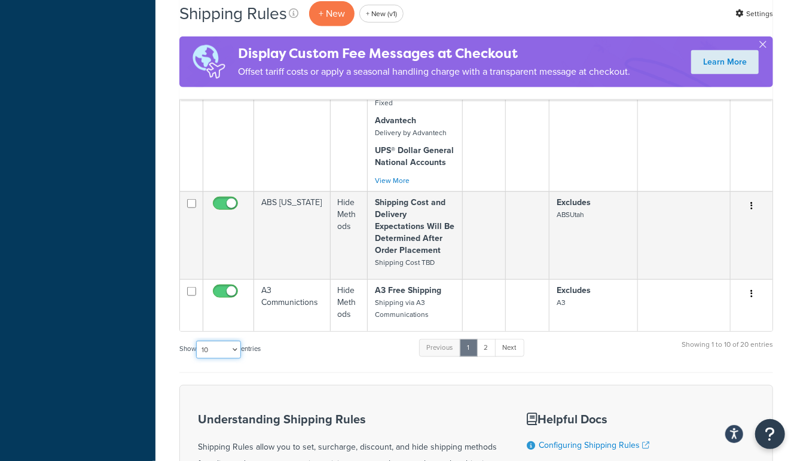
click at [215, 344] on select "10 15 25 50 100 1000" at bounding box center [218, 350] width 45 height 18
select select "25"
click at [197, 341] on select "10 15 25 50 100 1000" at bounding box center [218, 350] width 45 height 18
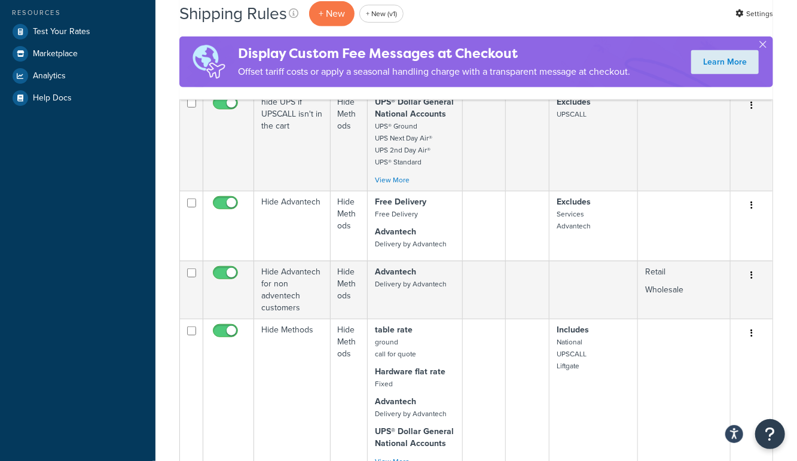
scroll to position [0, 0]
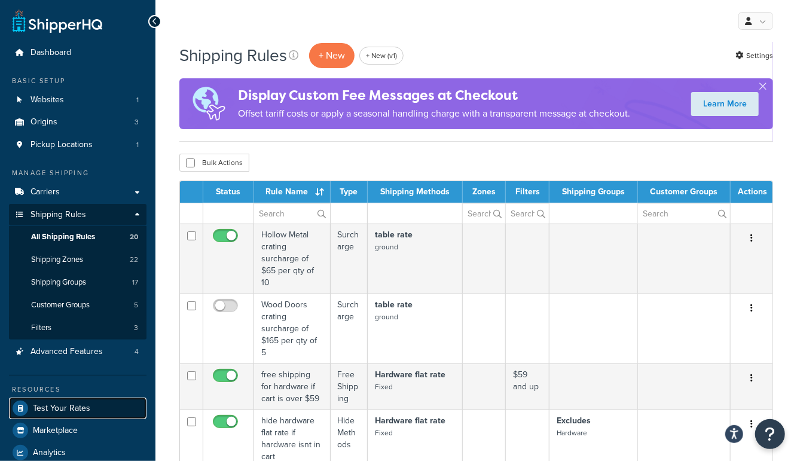
click at [67, 405] on span "Test Your Rates" at bounding box center [61, 409] width 57 height 10
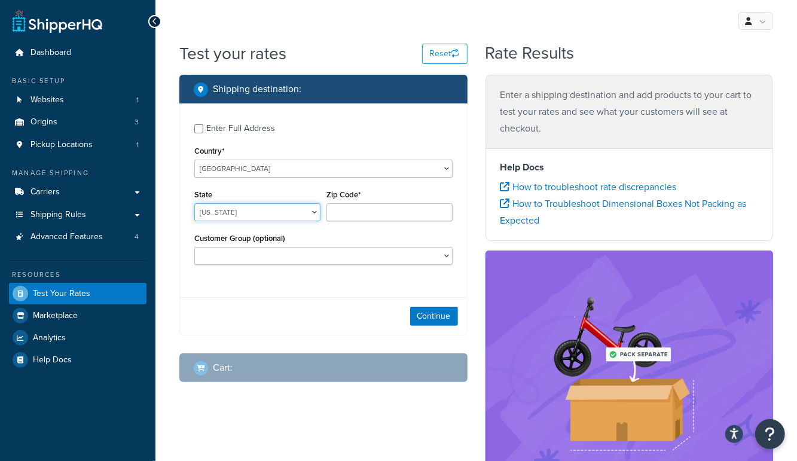
click at [259, 213] on select "[US_STATE] [US_STATE] [US_STATE] [US_STATE] [US_STATE] Armed Forces Americas Ar…" at bounding box center [257, 212] width 126 height 18
select select "[GEOGRAPHIC_DATA]"
click at [194, 203] on select "[US_STATE] [US_STATE] [US_STATE] [US_STATE] [US_STATE] Armed Forces Americas Ar…" at bounding box center [257, 212] width 126 height 18
type input "78745"
click at [426, 316] on button "Continue" at bounding box center [434, 316] width 48 height 19
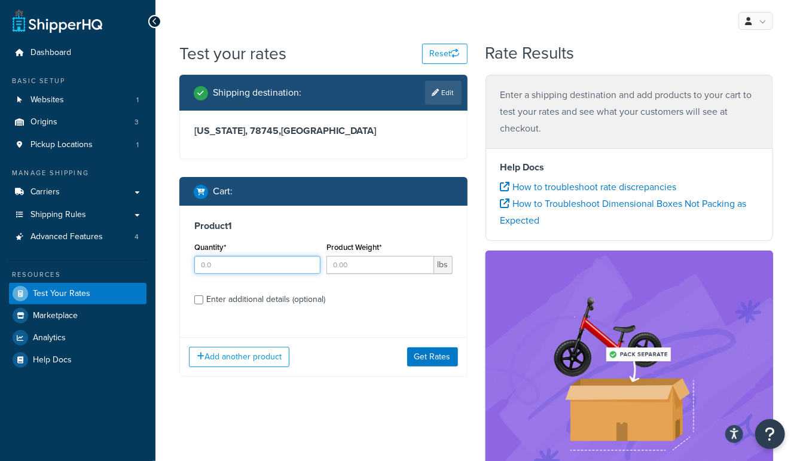
drag, startPoint x: 240, startPoint y: 267, endPoint x: 356, endPoint y: 268, distance: 116.0
click at [247, 266] on input "Quantity*" at bounding box center [257, 265] width 126 height 18
type input "1"
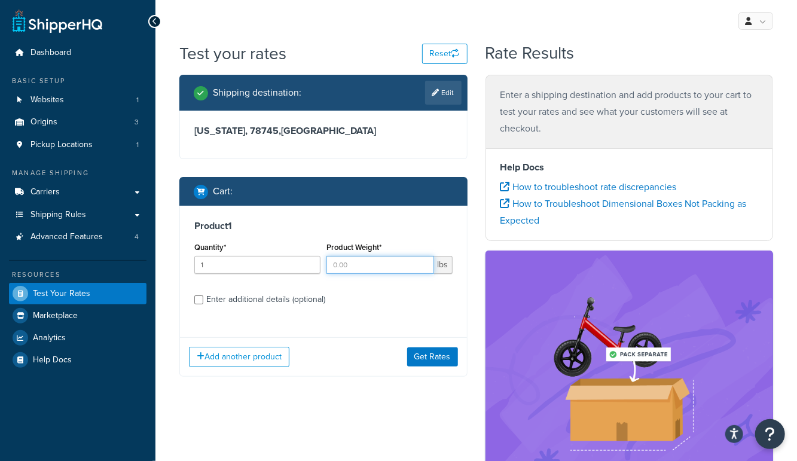
drag, startPoint x: 363, startPoint y: 264, endPoint x: 372, endPoint y: 271, distance: 11.1
click at [364, 265] on input "Product Weight*" at bounding box center [380, 265] width 108 height 18
type input "2"
click at [441, 353] on button "Get Rates" at bounding box center [432, 356] width 51 height 19
